Goal: Task Accomplishment & Management: Complete application form

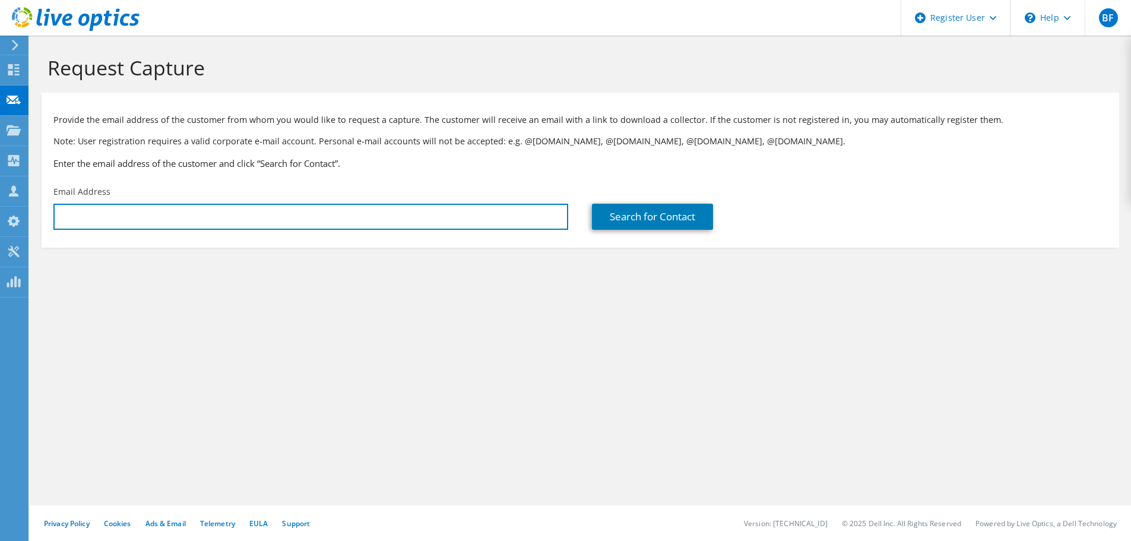
drag, startPoint x: 0, startPoint y: 0, endPoint x: 239, endPoint y: 227, distance: 329.7
click at [239, 227] on input "text" at bounding box center [310, 217] width 515 height 26
paste input "bryan.dantas@credirural.coop.br"
type input "bryan.dantas@credirural.coop.br"
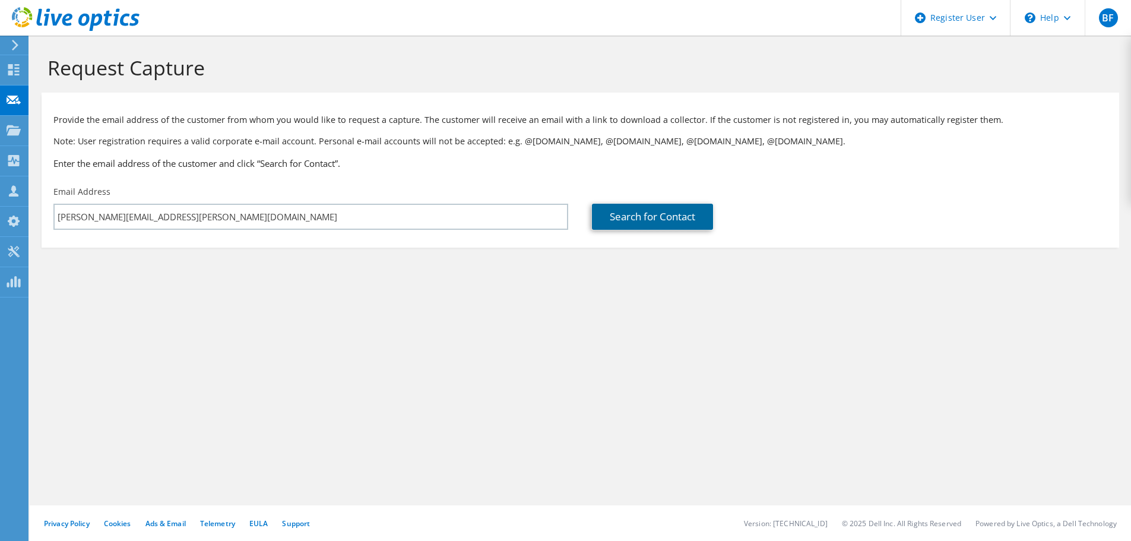
click at [636, 221] on link "Search for Contact" at bounding box center [652, 217] width 121 height 26
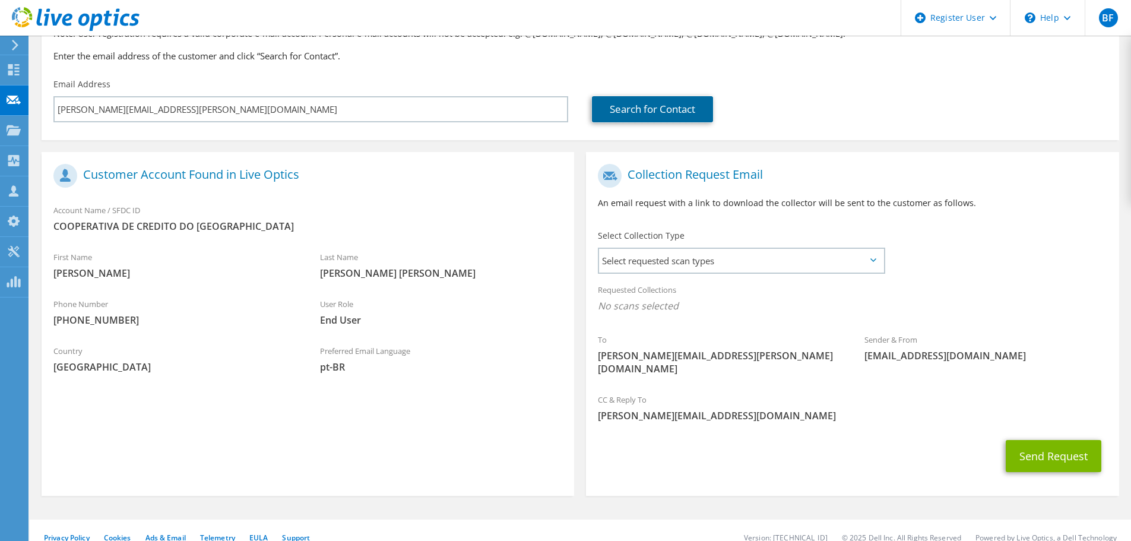
scroll to position [109, 0]
click at [737, 266] on span "Select requested scan types" at bounding box center [741, 260] width 284 height 24
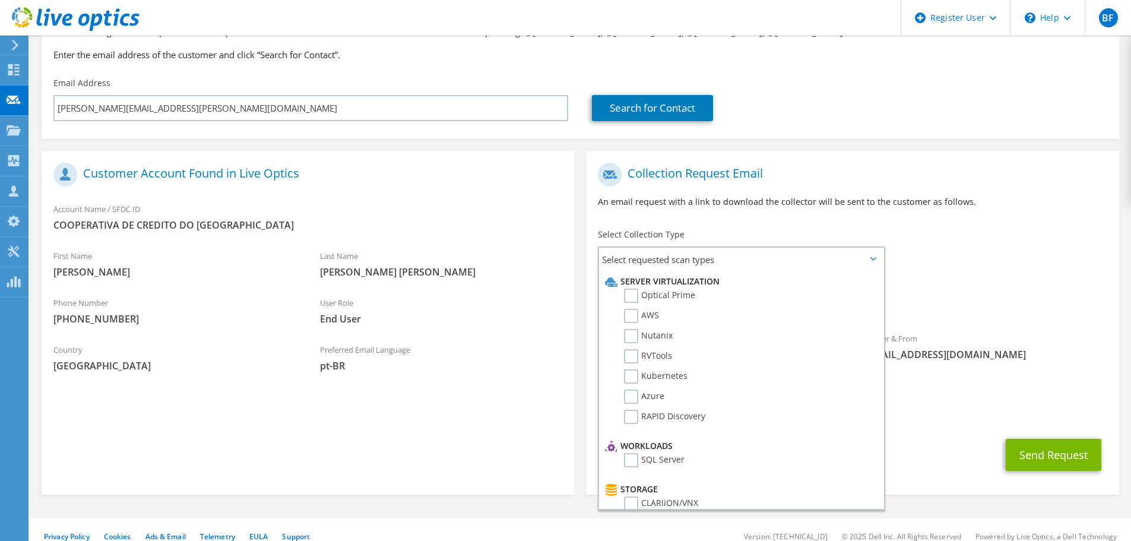
click at [640, 293] on label "Optical Prime" at bounding box center [659, 296] width 71 height 14
click at [0, 0] on input "Optical Prime" at bounding box center [0, 0] width 0 height 0
click at [916, 293] on div "Requested Collections No scans selected Optical Prime" at bounding box center [852, 300] width 533 height 48
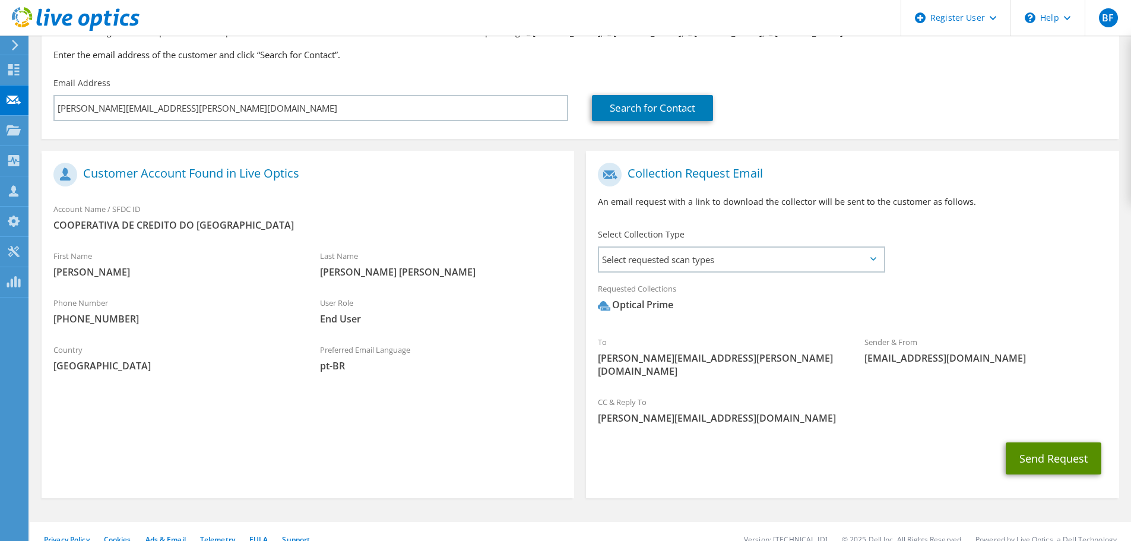
click at [1042, 451] on button "Send Request" at bounding box center [1054, 458] width 96 height 32
